Goal: Obtain resource: Download file/media

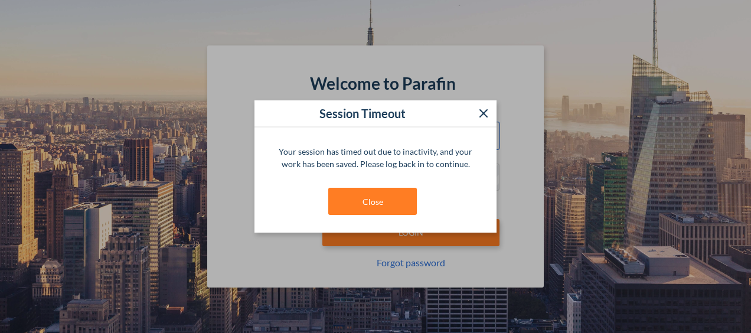
type input "**********"
click at [491, 113] on button at bounding box center [484, 113] width 26 height 26
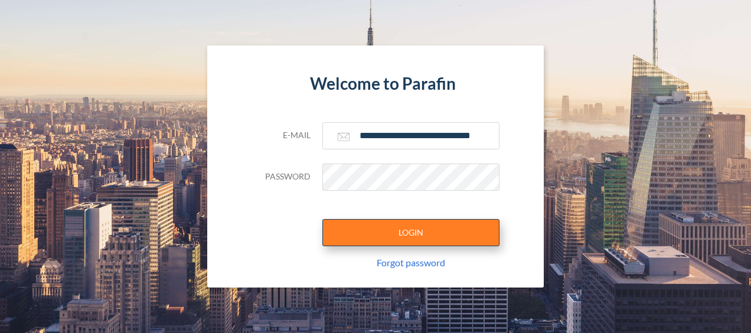
click at [400, 234] on button "LOGIN" at bounding box center [410, 232] width 177 height 27
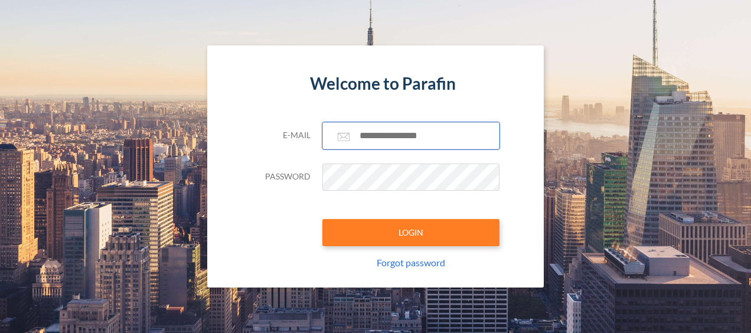
type input "**********"
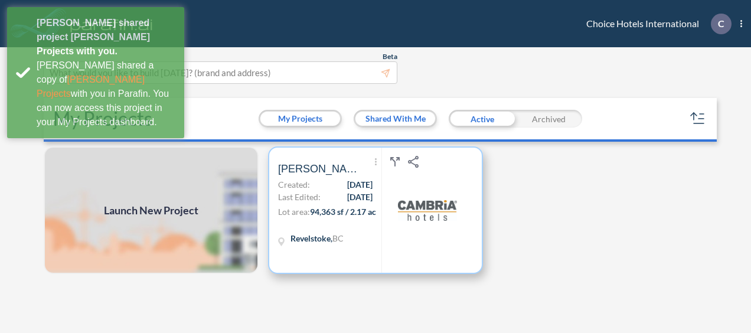
click at [341, 211] on span "94,363 sf / 2.17 ac" at bounding box center [343, 212] width 66 height 10
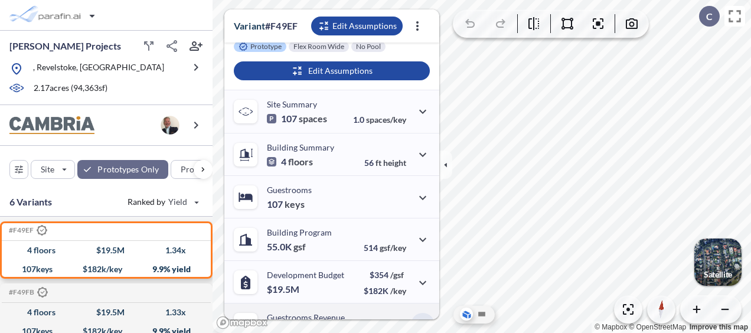
scroll to position [269, 0]
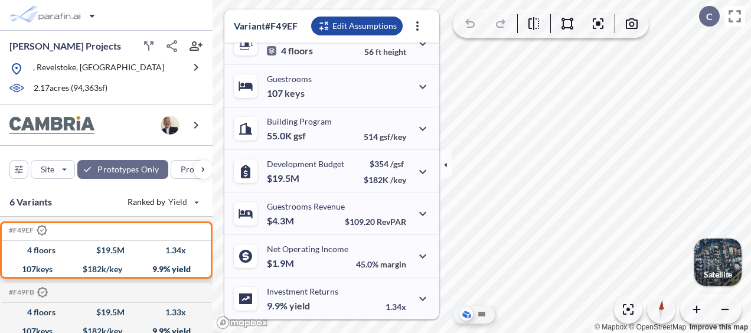
click at [720, 262] on div "button" at bounding box center [717, 262] width 47 height 47
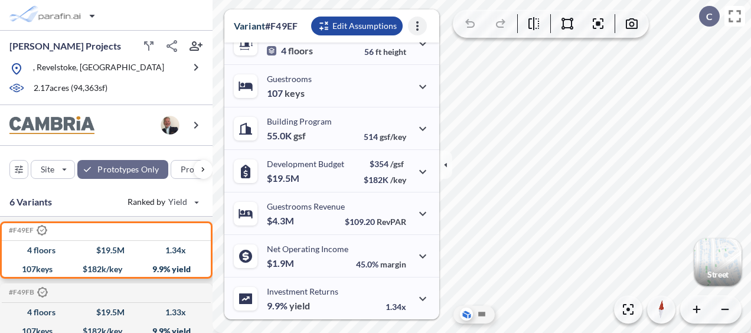
click at [416, 28] on icon "button" at bounding box center [417, 26] width 19 height 19
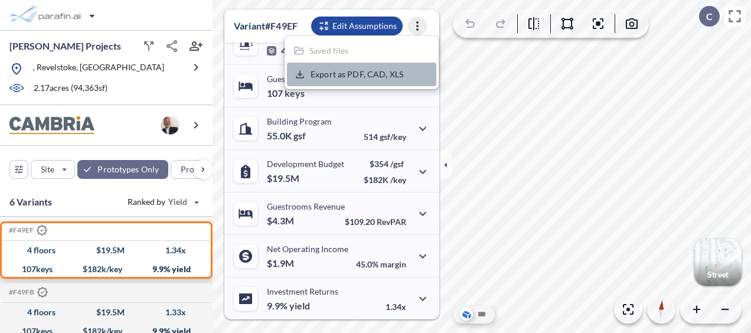
click at [353, 74] on p "Export as PDF, CAD, XLS" at bounding box center [357, 74] width 93 height 11
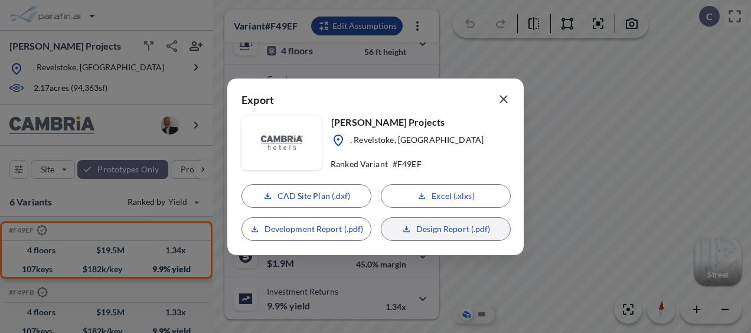
click at [437, 228] on p "Design Report (.pdf)" at bounding box center [453, 229] width 74 height 12
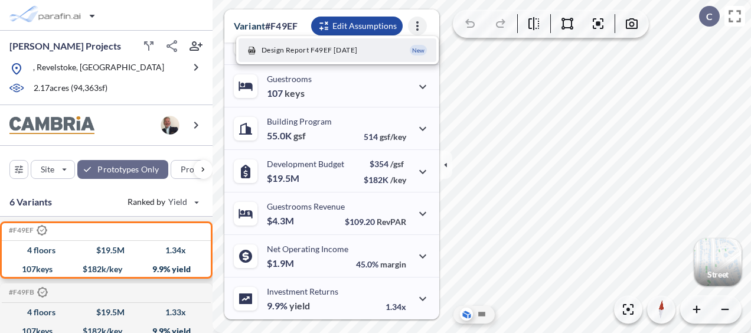
click at [417, 25] on icon "button" at bounding box center [417, 25] width 2 height 9
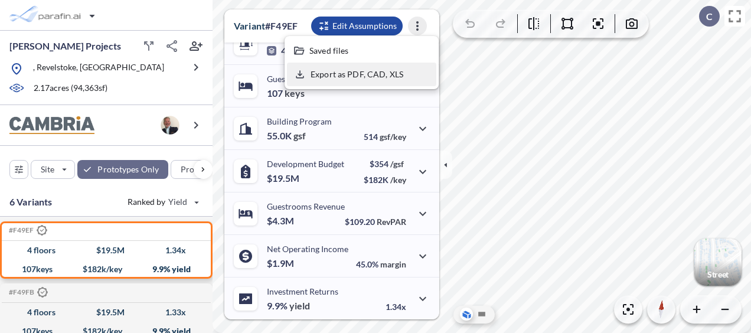
click at [338, 76] on p "Export as PDF, CAD, XLS" at bounding box center [357, 74] width 93 height 11
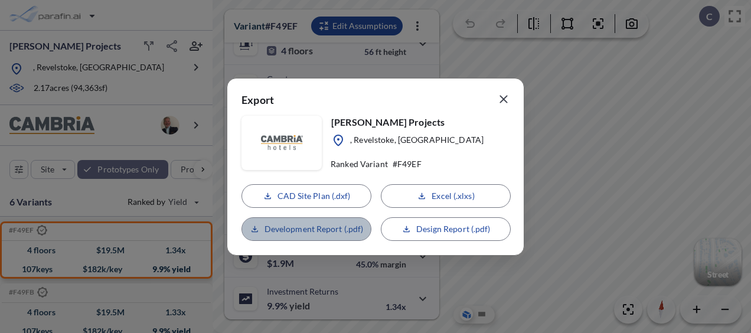
click at [308, 227] on p "Development Report (.pdf)" at bounding box center [314, 229] width 99 height 12
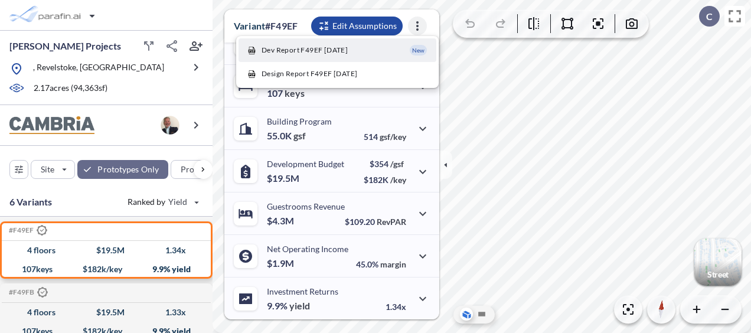
click at [416, 25] on icon "button" at bounding box center [417, 26] width 19 height 19
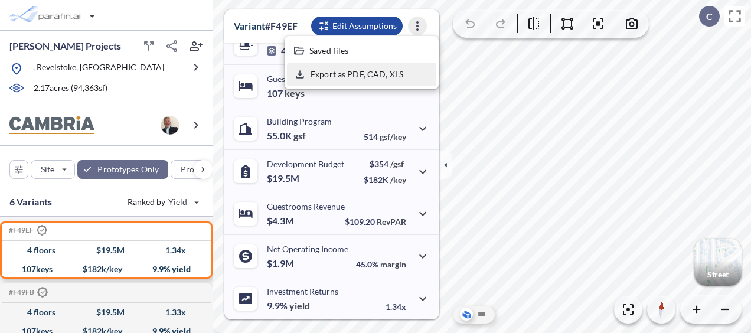
click at [351, 76] on p "Export as PDF, CAD, XLS" at bounding box center [357, 74] width 93 height 11
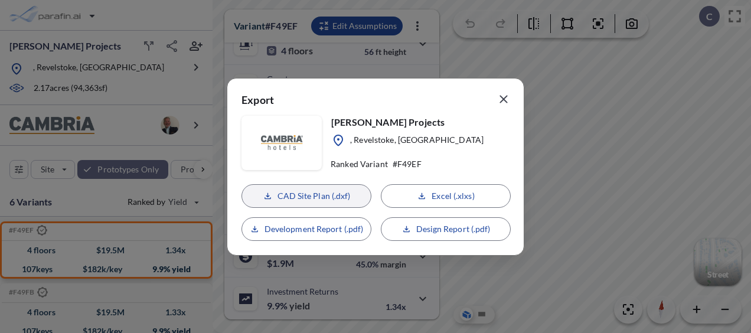
click at [307, 200] on p "CAD Site Plan (.dxf)" at bounding box center [313, 196] width 73 height 12
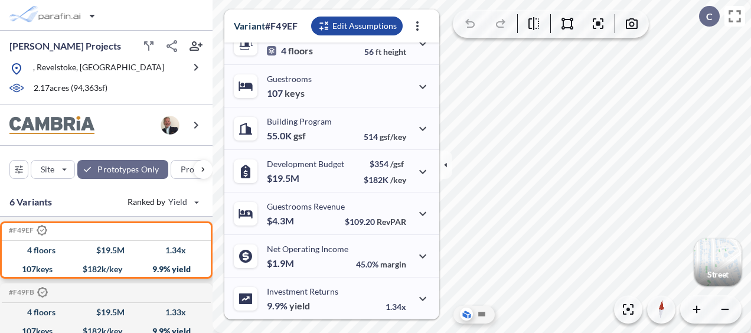
drag, startPoint x: 435, startPoint y: 67, endPoint x: 427, endPoint y: 29, distance: 39.1
click at [427, 29] on div "Dev Report F49EF [DATE] Design Report F49EF [DATE]" at bounding box center [419, 26] width 33 height 24
click at [414, 27] on icon "button" at bounding box center [417, 26] width 19 height 19
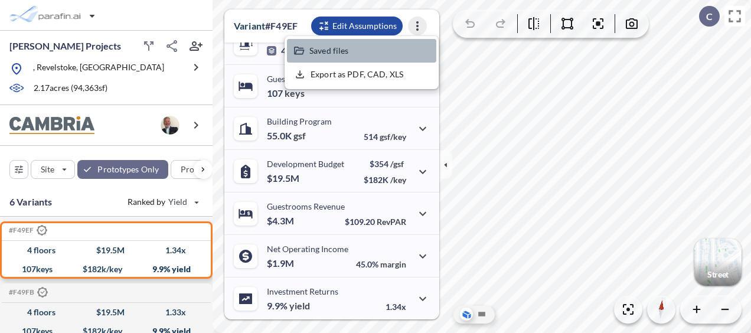
click at [327, 54] on p "Saved files" at bounding box center [328, 50] width 39 height 11
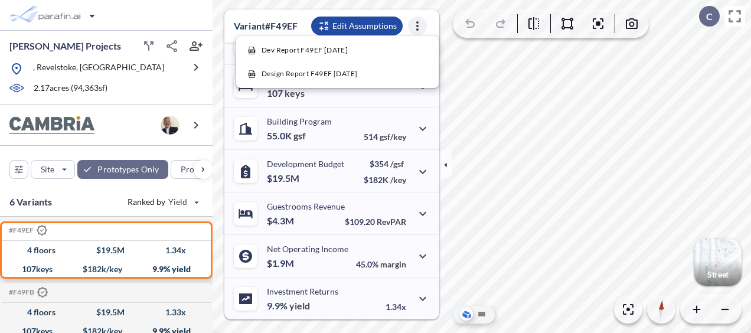
click at [417, 24] on icon "button" at bounding box center [417, 26] width 19 height 19
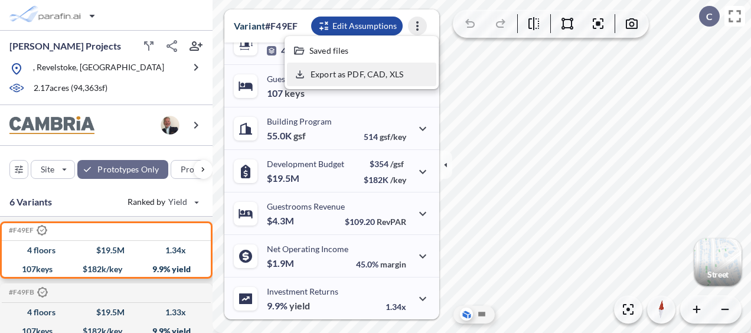
click at [340, 70] on p "Export as PDF, CAD, XLS" at bounding box center [357, 74] width 93 height 11
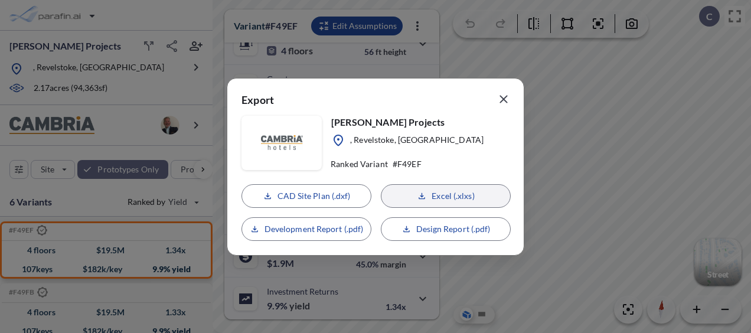
click at [458, 196] on p "Excel (.xlxs)" at bounding box center [453, 196] width 43 height 12
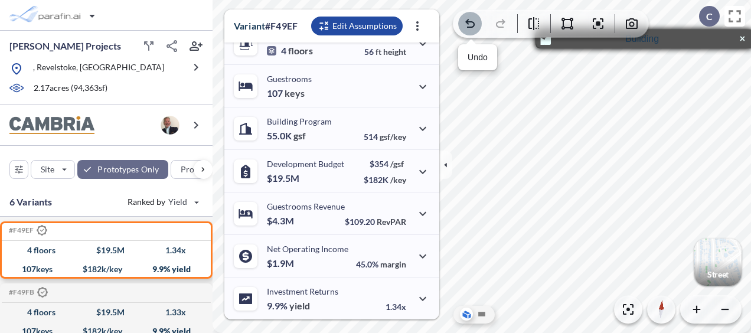
click at [472, 22] on icon "button" at bounding box center [470, 24] width 14 height 14
click at [466, 26] on icon "button" at bounding box center [470, 24] width 14 height 14
click at [466, 311] on icon at bounding box center [466, 313] width 7 height 4
click at [483, 315] on icon at bounding box center [481, 314] width 7 height 4
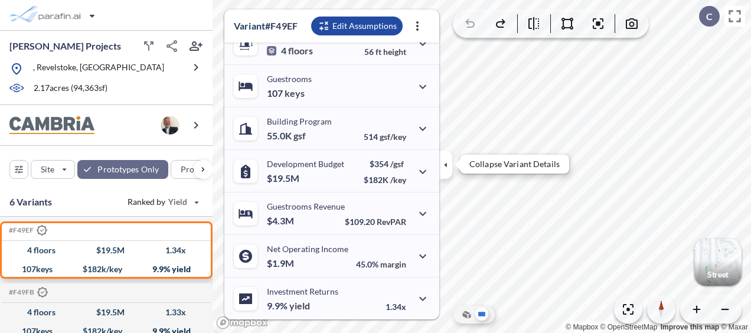
click at [448, 158] on icon "button" at bounding box center [445, 164] width 13 height 13
